Goal: Transaction & Acquisition: Purchase product/service

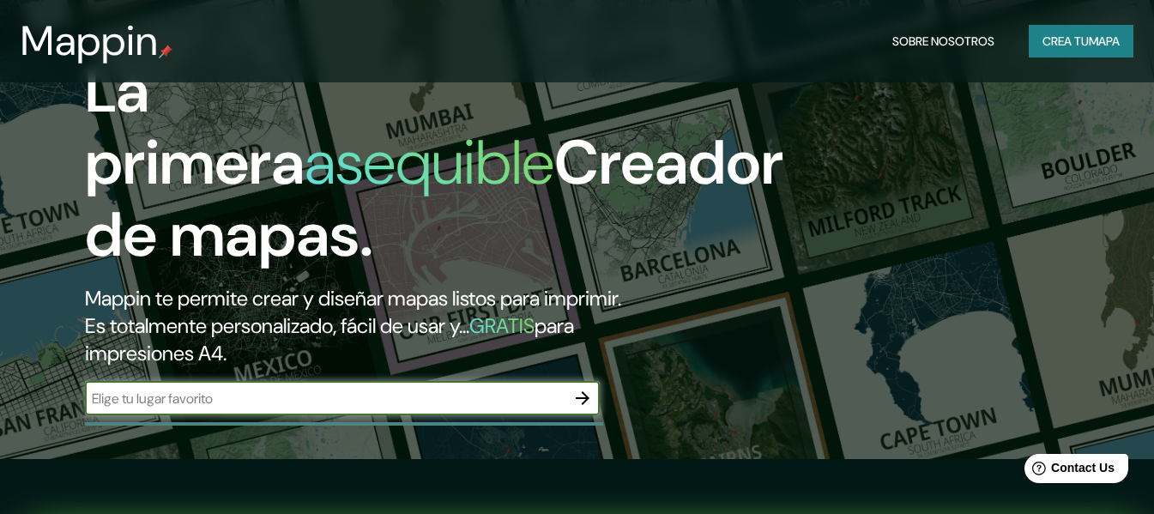
scroll to position [86, 0]
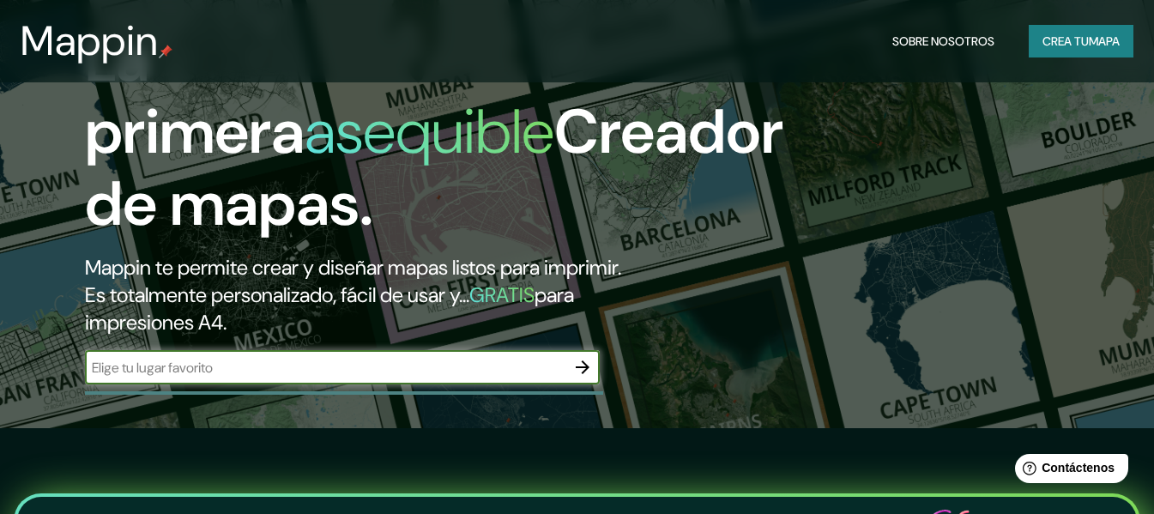
click at [311, 378] on input "text" at bounding box center [325, 368] width 481 height 20
click at [587, 378] on icon "button" at bounding box center [582, 367] width 21 height 21
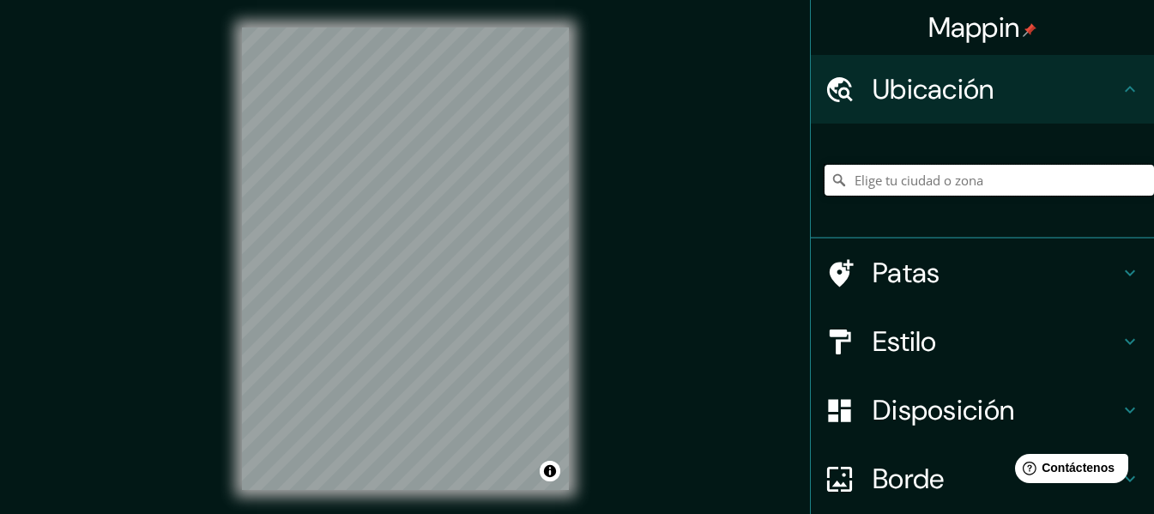
click at [911, 174] on input "Elige tu ciudad o zona" at bounding box center [990, 180] width 330 height 31
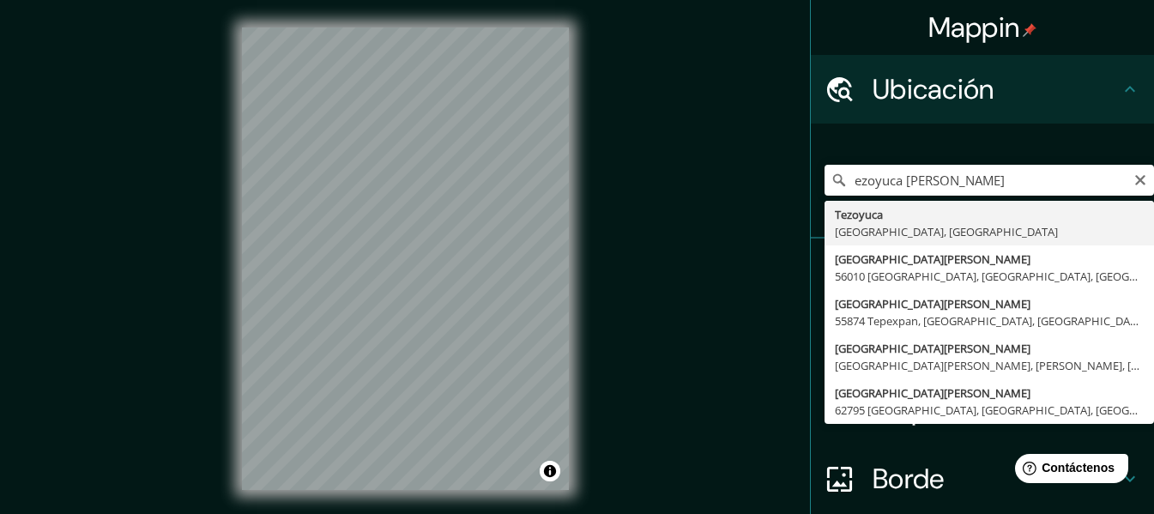
type input "Tezoyuca, [GEOGRAPHIC_DATA], [GEOGRAPHIC_DATA]"
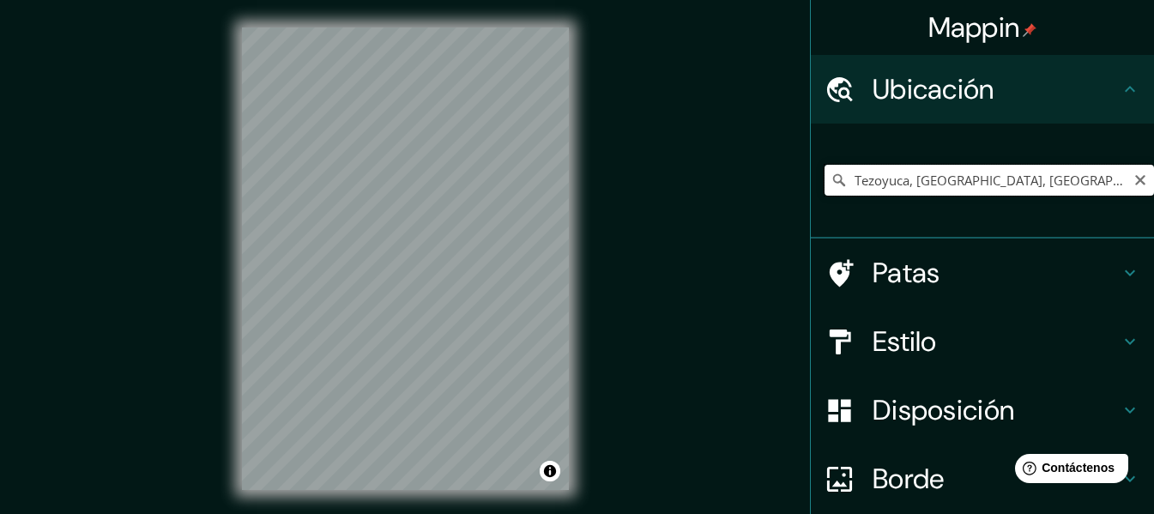
click at [1015, 170] on input "Tezoyuca, [GEOGRAPHIC_DATA], [GEOGRAPHIC_DATA]" at bounding box center [990, 180] width 330 height 31
click at [1134, 175] on icon "Claro" at bounding box center [1141, 180] width 14 height 14
click at [1046, 177] on input "Elige tu ciudad o zona" at bounding box center [990, 180] width 330 height 31
paste input "[GEOGRAPHIC_DATA]"
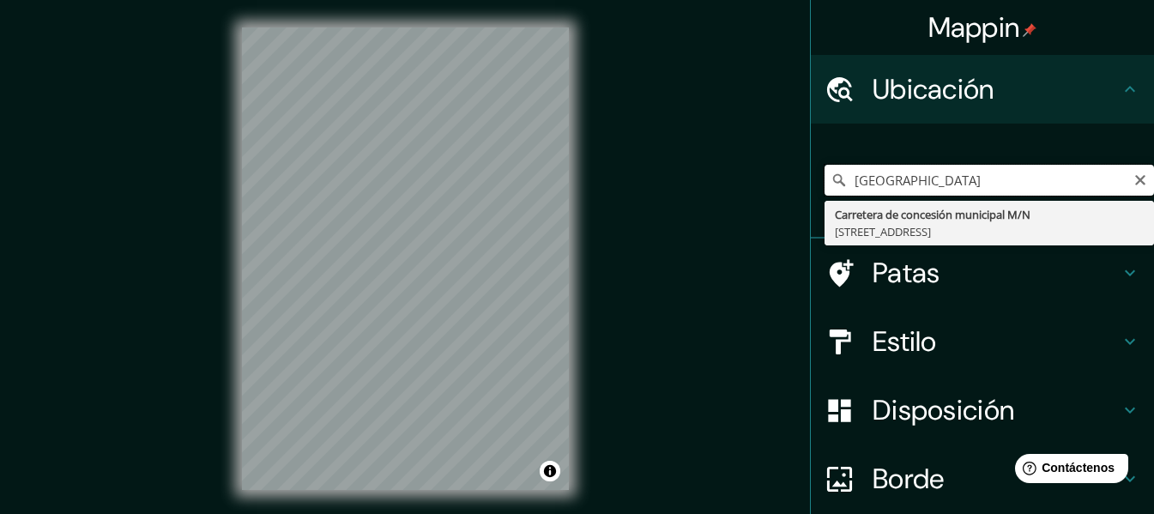
type input "[STREET_ADDRESS]"
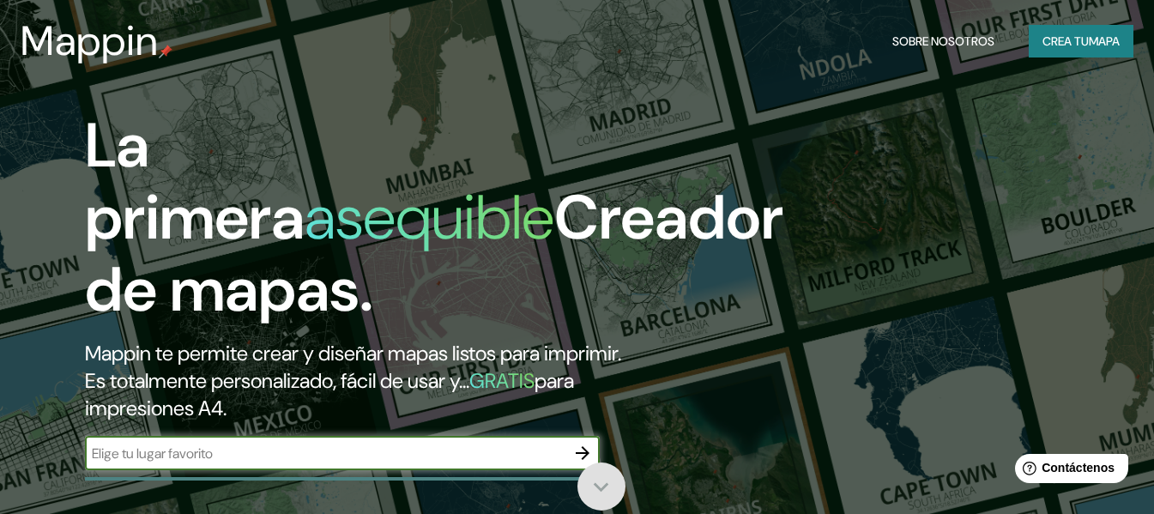
click at [601, 486] on icon at bounding box center [601, 487] width 30 height 30
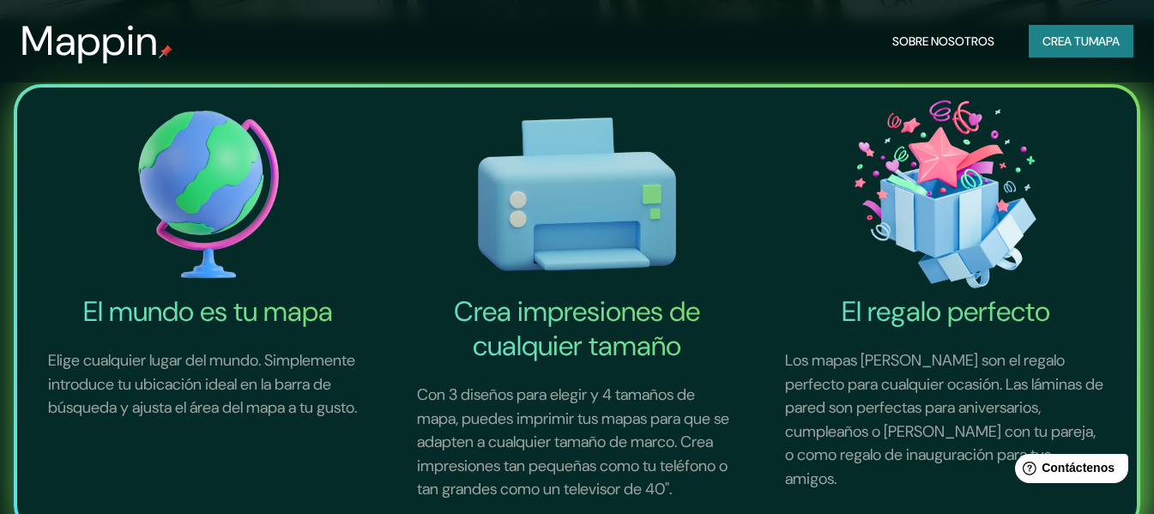
scroll to position [257, 0]
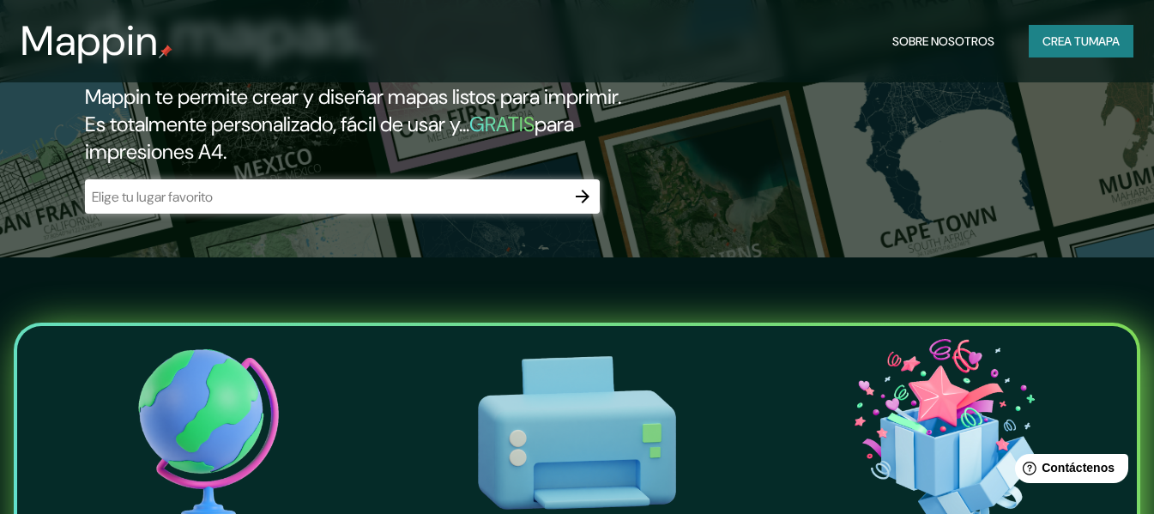
click at [587, 207] on icon "button" at bounding box center [582, 196] width 21 height 21
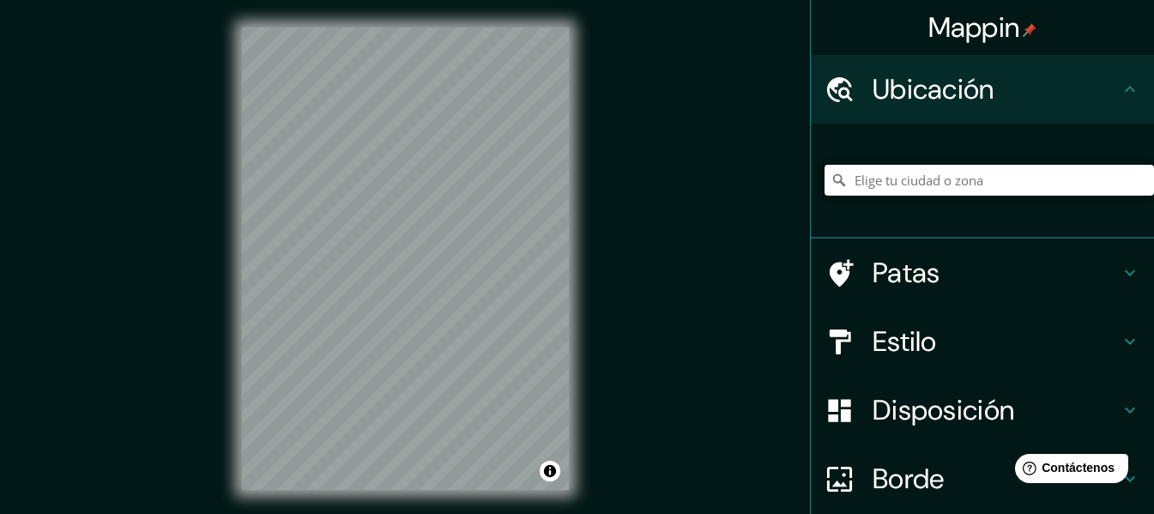
click at [917, 187] on input "Elige tu ciudad o zona" at bounding box center [990, 180] width 330 height 31
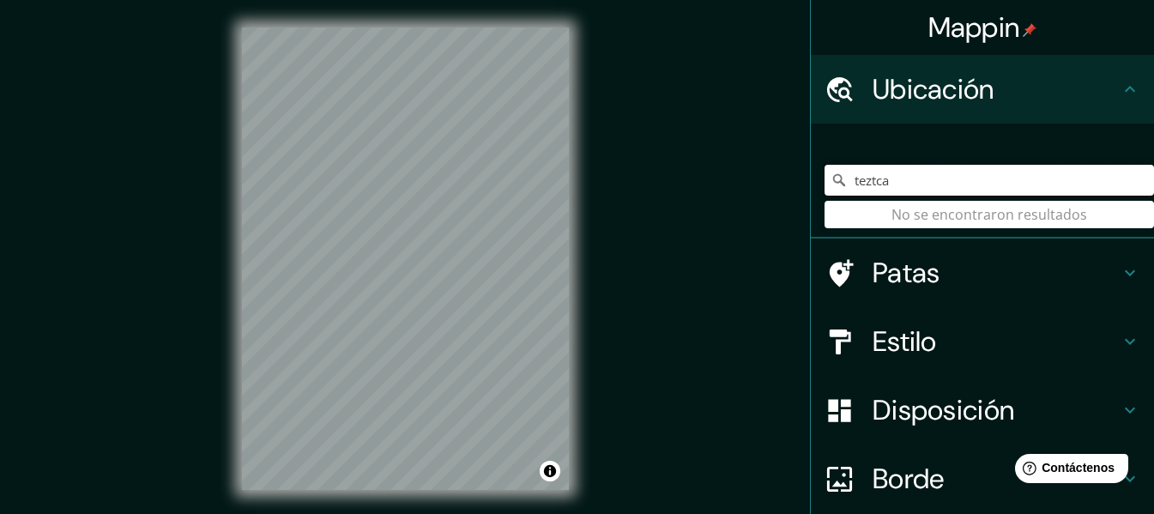
click at [917, 188] on input "teztca" at bounding box center [990, 180] width 330 height 31
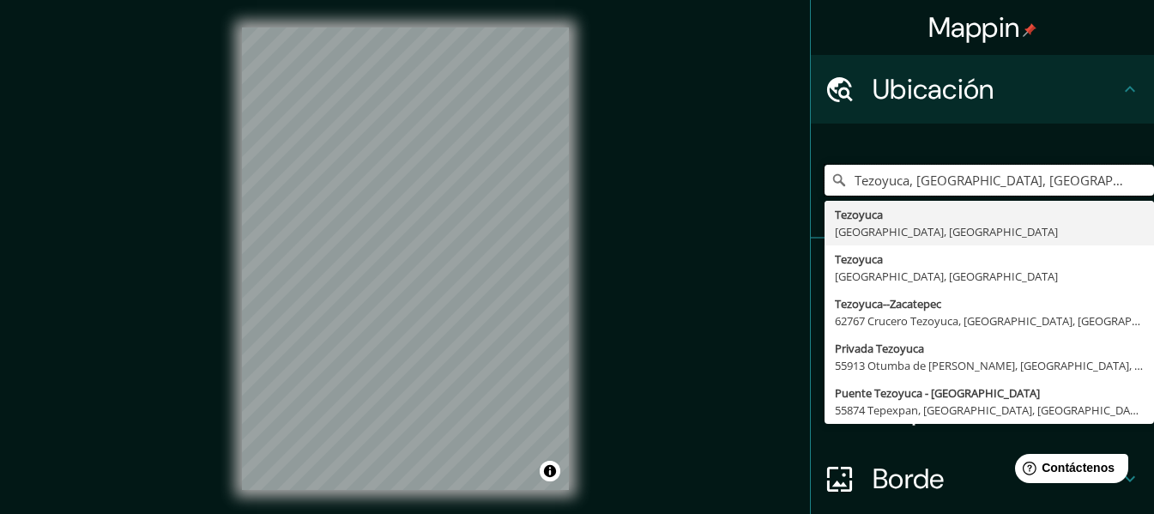
type input "Tezoyuca, [GEOGRAPHIC_DATA], [GEOGRAPHIC_DATA]"
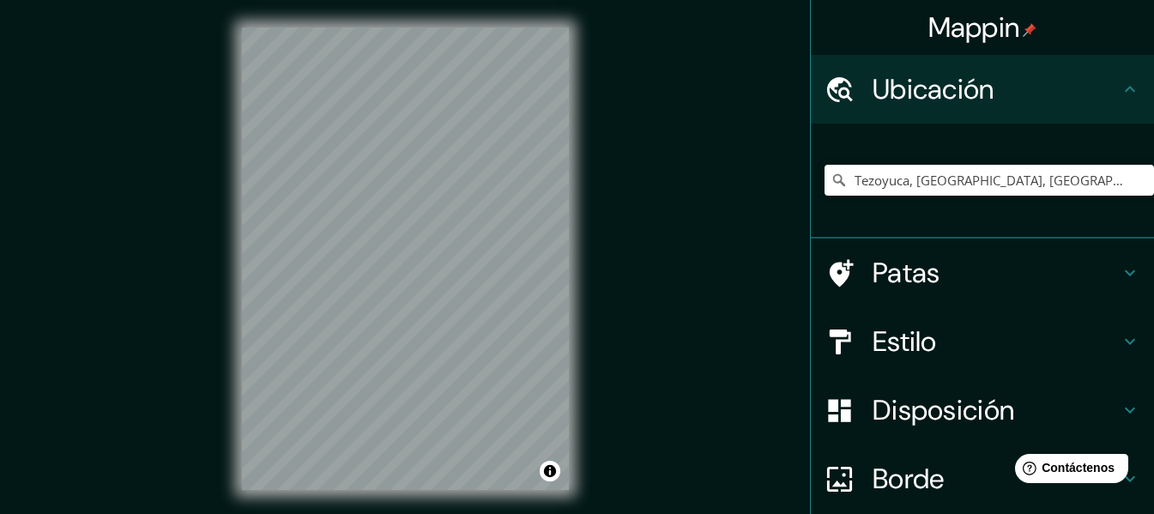
click at [618, 218] on div "Mappin Ubicación Tezoyuca, [GEOGRAPHIC_DATA], [GEOGRAPHIC_DATA] Tezoyuca [GEOGR…" at bounding box center [577, 272] width 1154 height 545
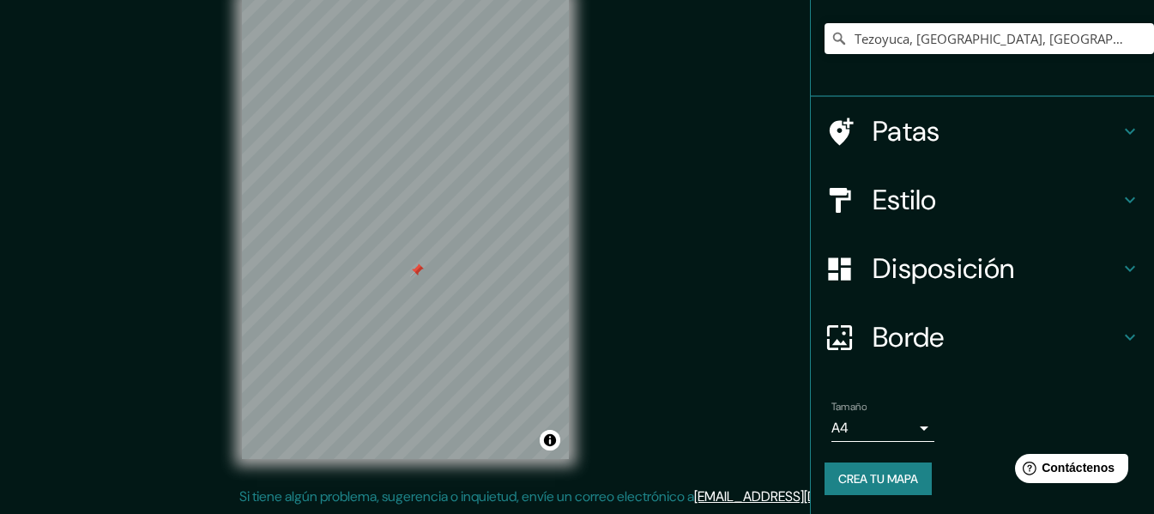
scroll to position [143, 0]
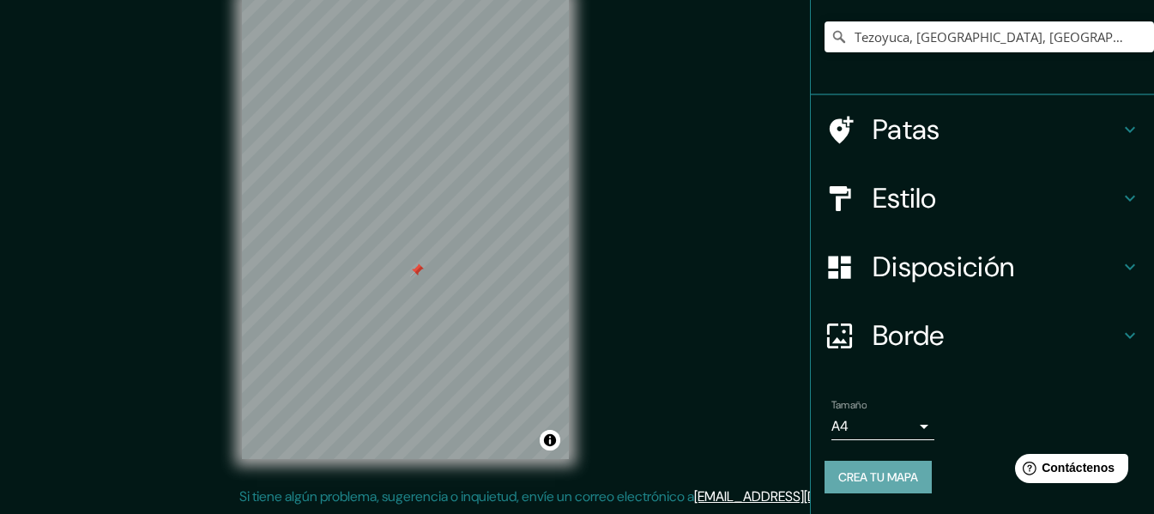
click at [887, 475] on font "Crea tu mapa" at bounding box center [878, 476] width 80 height 15
